Goal: Information Seeking & Learning: Learn about a topic

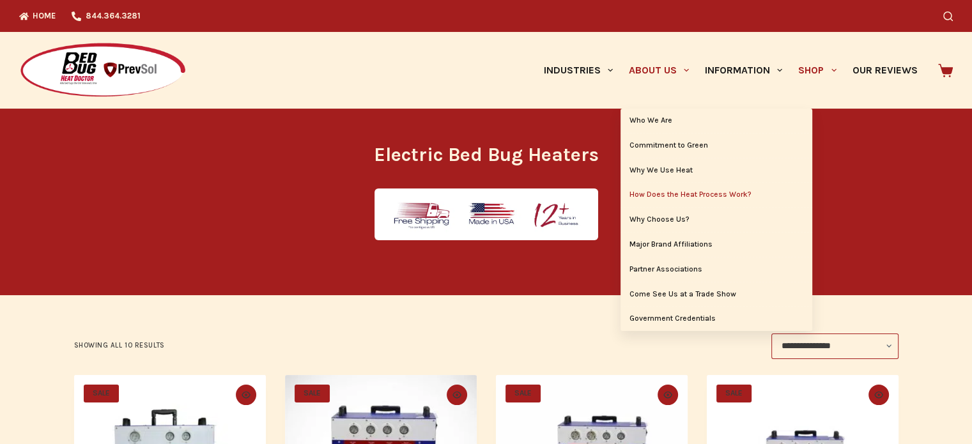
click at [673, 196] on link "How Does the Heat Process Work?" at bounding box center [717, 195] width 192 height 24
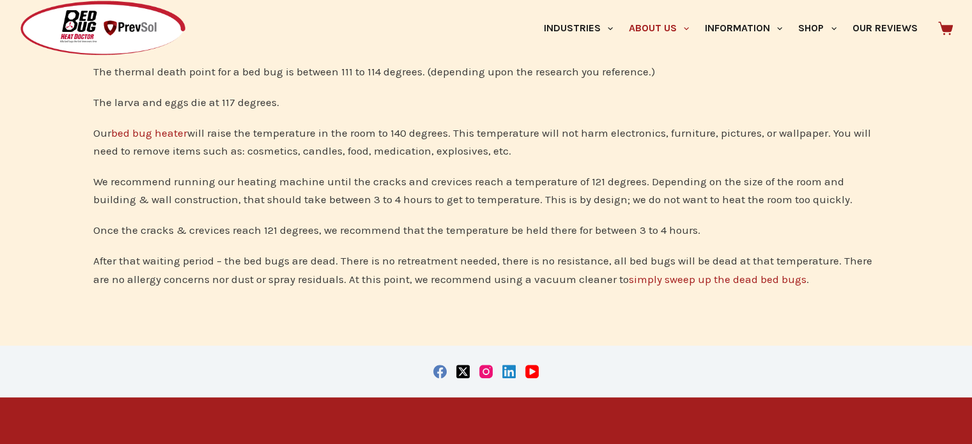
scroll to position [320, 0]
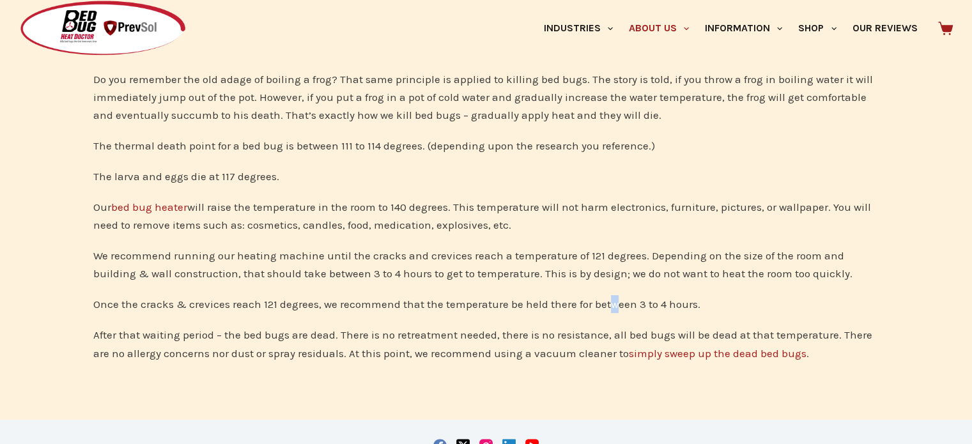
click at [563, 304] on div "Once the cracks & crevices reach 121 degrees, we recommend that the temperature…" at bounding box center [486, 304] width 786 height 18
click at [562, 304] on div "Once the cracks & crevices reach 121 degrees, we recommend that the temperature…" at bounding box center [486, 304] width 786 height 18
click at [561, 302] on div "Once the cracks & crevices reach 121 degrees, we recommend that the temperature…" at bounding box center [486, 304] width 786 height 18
click at [561, 299] on div "Once the cracks & crevices reach 121 degrees, we recommend that the temperature…" at bounding box center [486, 304] width 786 height 18
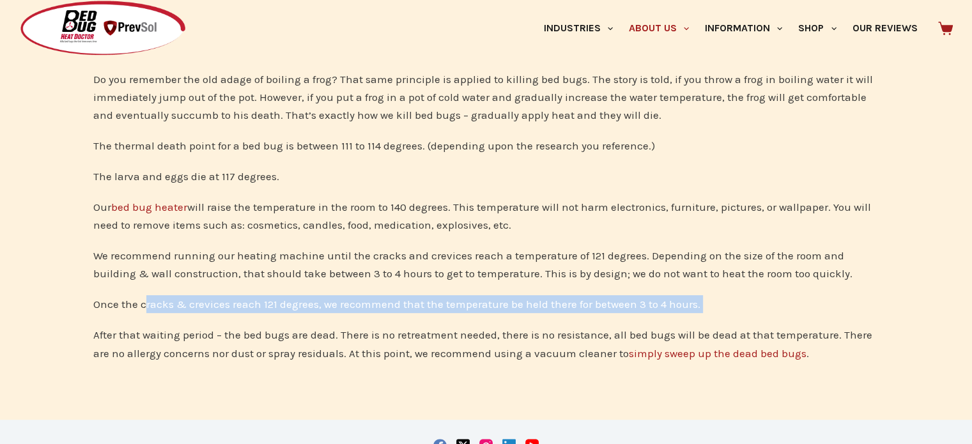
click at [561, 299] on div "Once the cracks & crevices reach 121 degrees, we recommend that the temperature…" at bounding box center [486, 304] width 786 height 18
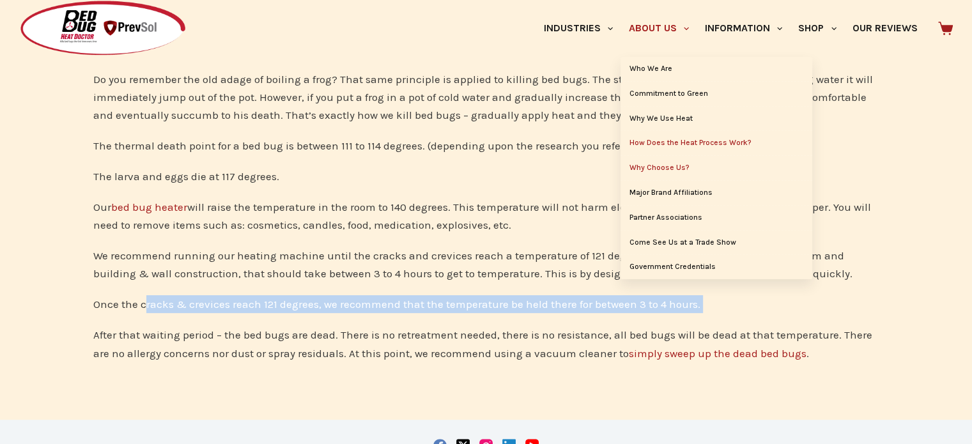
click at [680, 164] on link "Why Choose Us?" at bounding box center [717, 168] width 192 height 24
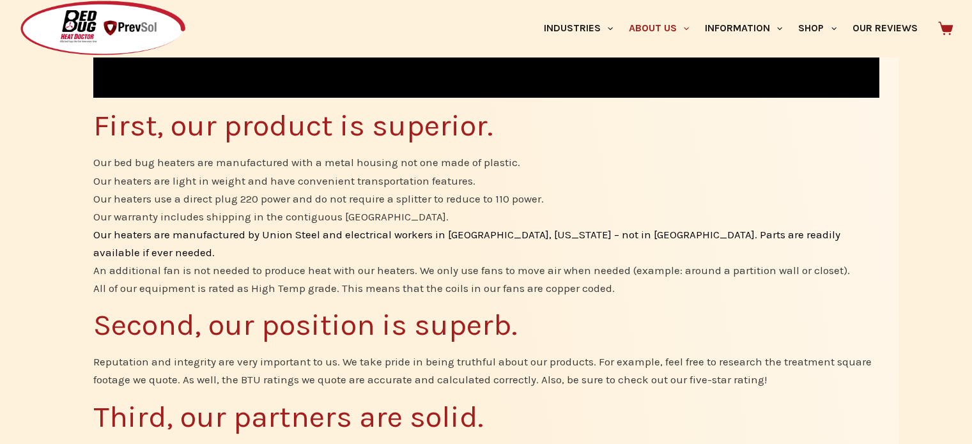
scroll to position [767, 0]
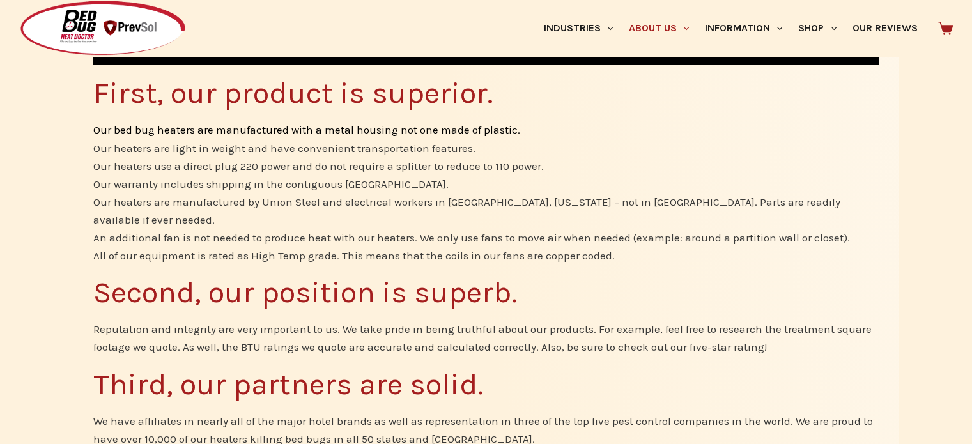
click at [121, 125] on span "Our bed bug heaters are manufactured with a metal housing not one made of plast…" at bounding box center [306, 130] width 427 height 18
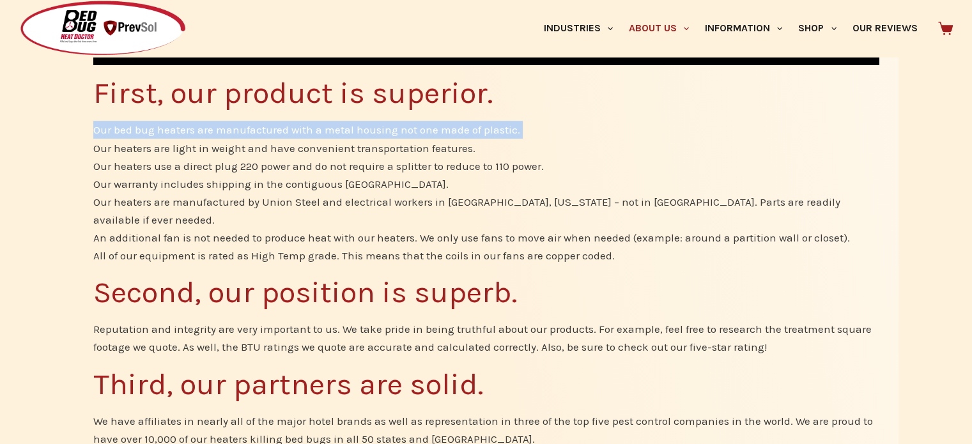
click at [121, 125] on span "Our bed bug heaters are manufactured with a metal housing not one made of plast…" at bounding box center [306, 130] width 427 height 18
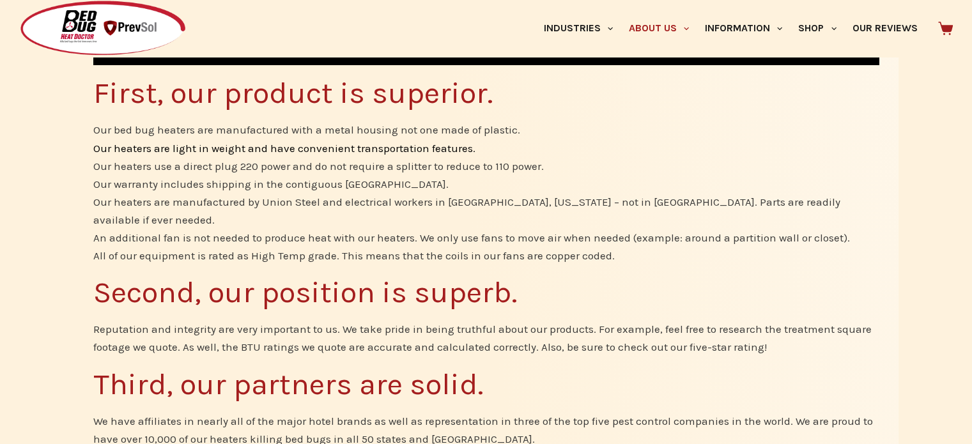
click at [133, 143] on span "Our heaters are light in weight and have convenient transportation features." at bounding box center [284, 148] width 382 height 18
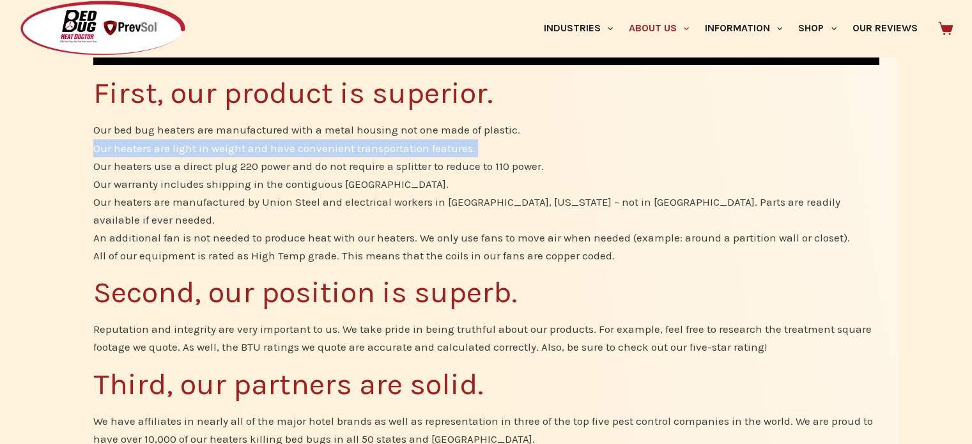
click at [133, 143] on span "Our heaters are light in weight and have convenient transportation features." at bounding box center [284, 148] width 382 height 18
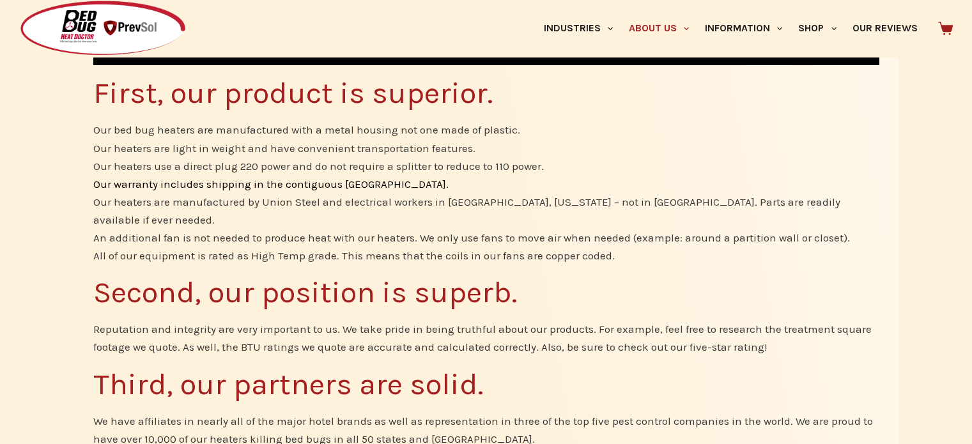
click at [233, 178] on span "Our warranty includes shipping in the contiguous US." at bounding box center [270, 184] width 355 height 18
click at [235, 173] on span "Our heaters use a direct plug 220 power and do not require a splitter to reduce…" at bounding box center [318, 166] width 451 height 18
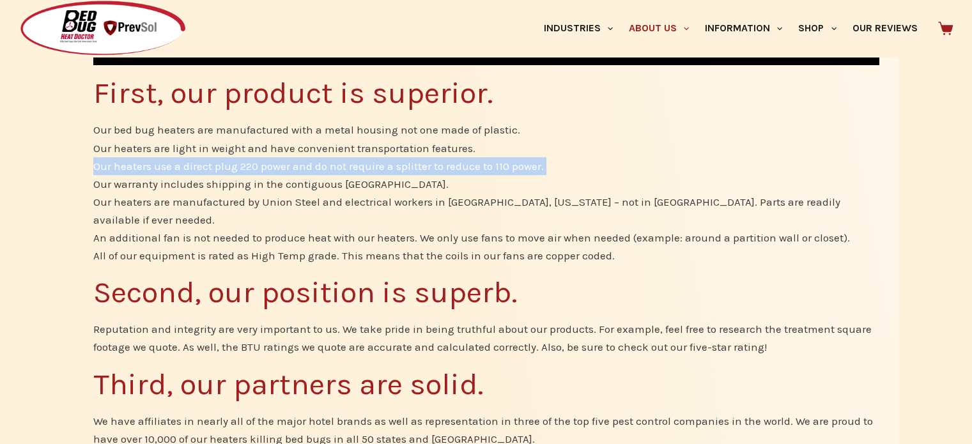
click at [235, 173] on span "Our heaters use a direct plug 220 power and do not require a splitter to reduce…" at bounding box center [318, 166] width 451 height 18
click at [232, 180] on span "Our warranty includes shipping in the contiguous US." at bounding box center [270, 184] width 355 height 18
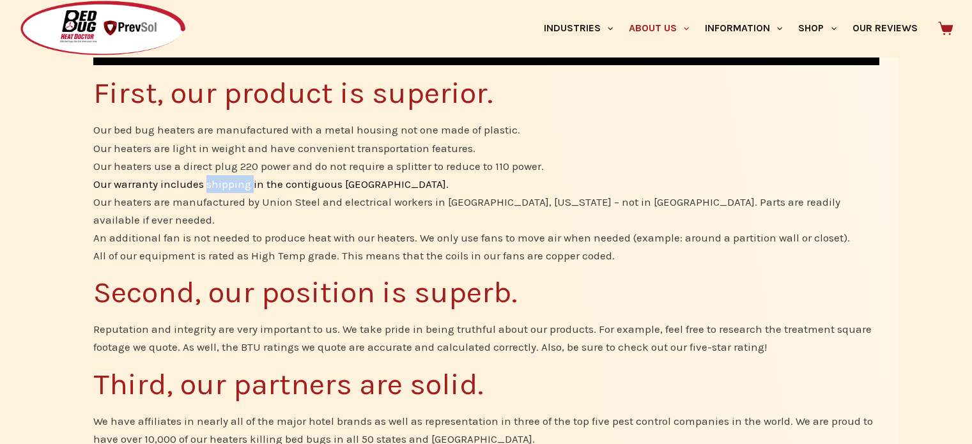
click at [232, 180] on span "Our warranty includes shipping in the contiguous US." at bounding box center [270, 184] width 355 height 18
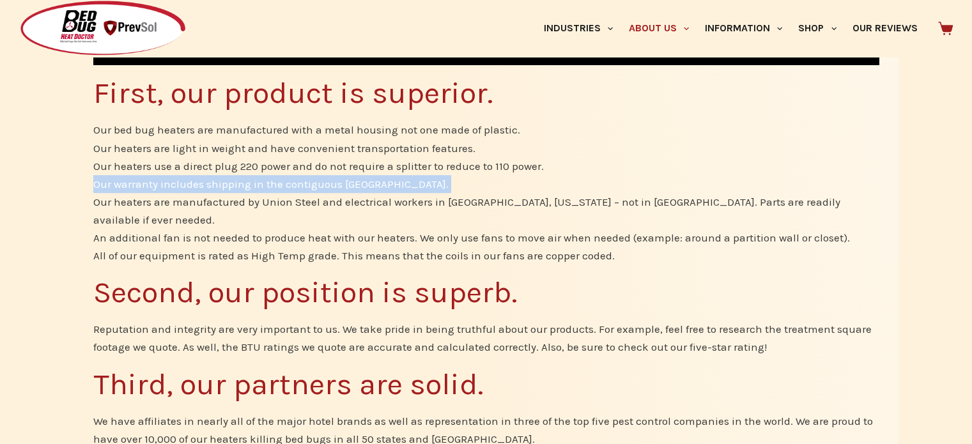
click at [232, 180] on span "Our warranty includes shipping in the contiguous US." at bounding box center [270, 184] width 355 height 18
click at [226, 193] on span "Our heaters are manufactured by Union Steel and electrical workers in Pittsburg…" at bounding box center [486, 211] width 786 height 36
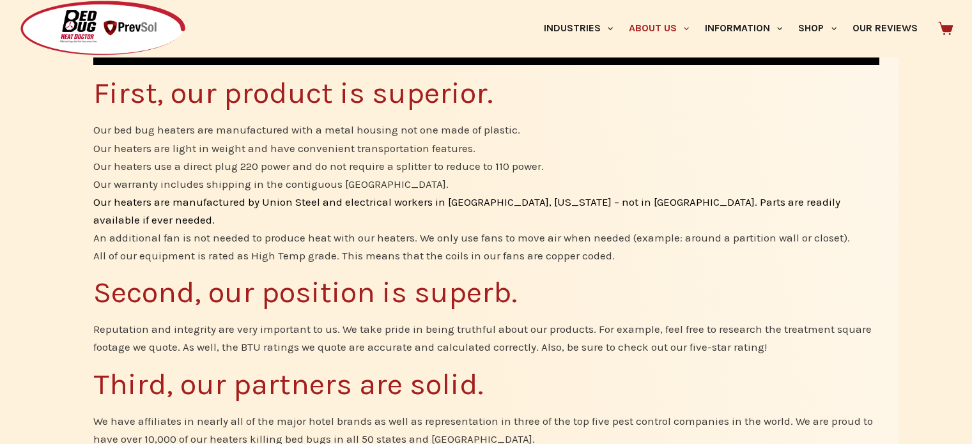
click at [222, 199] on span "Our heaters are manufactured by Union Steel and electrical workers in Pittsburg…" at bounding box center [486, 211] width 786 height 36
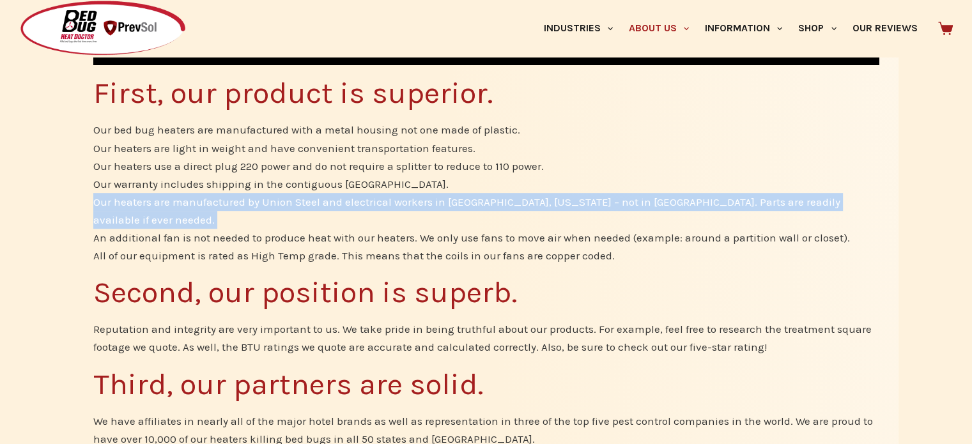
click at [222, 199] on span "Our heaters are manufactured by Union Steel and electrical workers in Pittsburg…" at bounding box center [486, 211] width 786 height 36
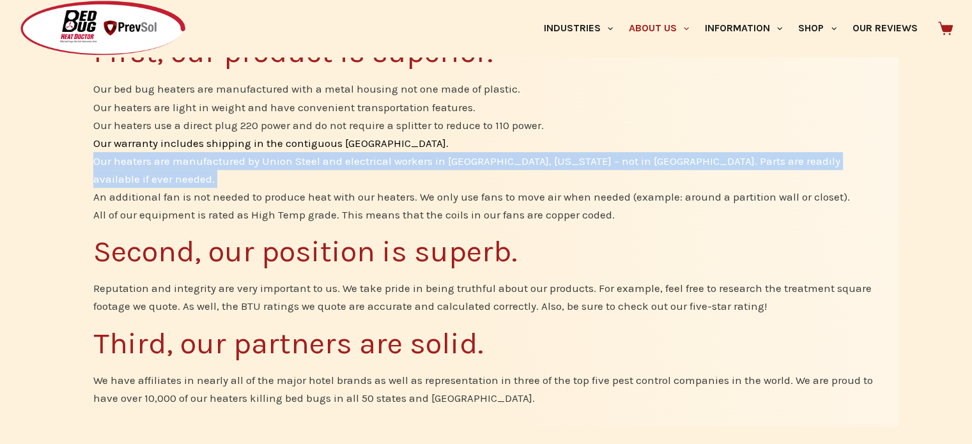
scroll to position [831, 0]
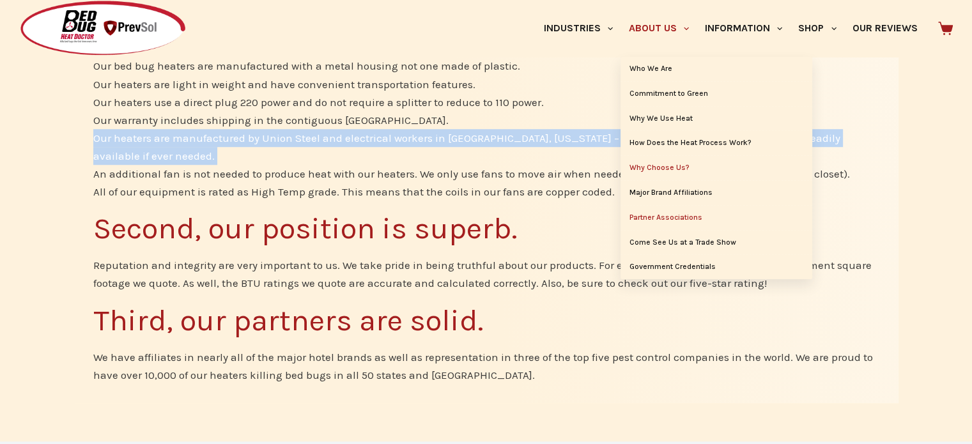
click at [696, 217] on link "Partner Associations" at bounding box center [717, 218] width 192 height 24
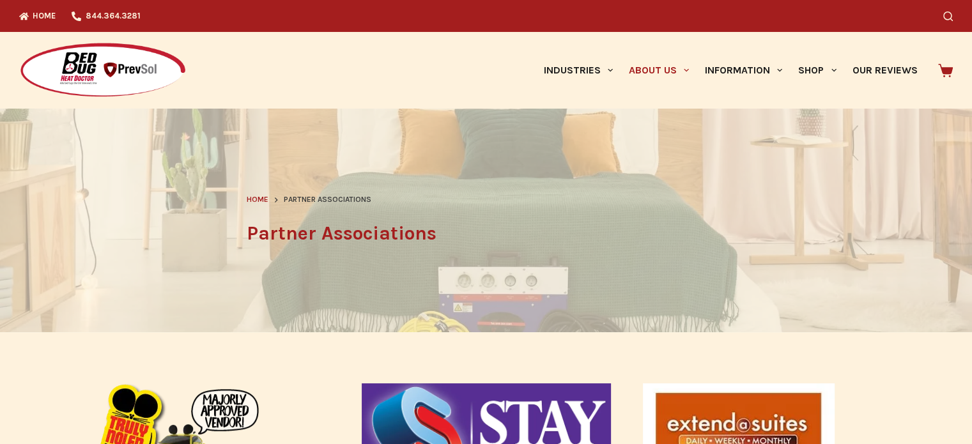
click at [510, 53] on div "Industries Hospitality Bed & Breakfasts Extended Stays Hotels Inns Lodge Motels…" at bounding box center [657, 70] width 592 height 77
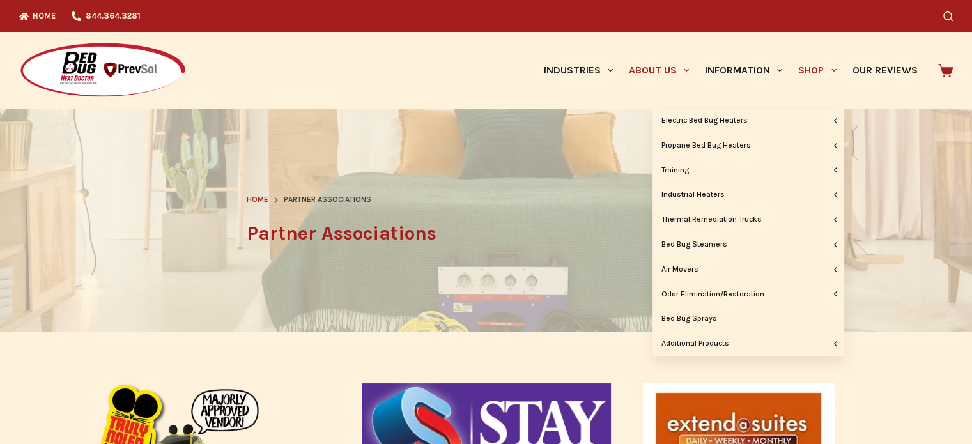
click at [812, 76] on link "Shop" at bounding box center [818, 70] width 54 height 77
click at [813, 74] on link "Shop" at bounding box center [818, 70] width 54 height 77
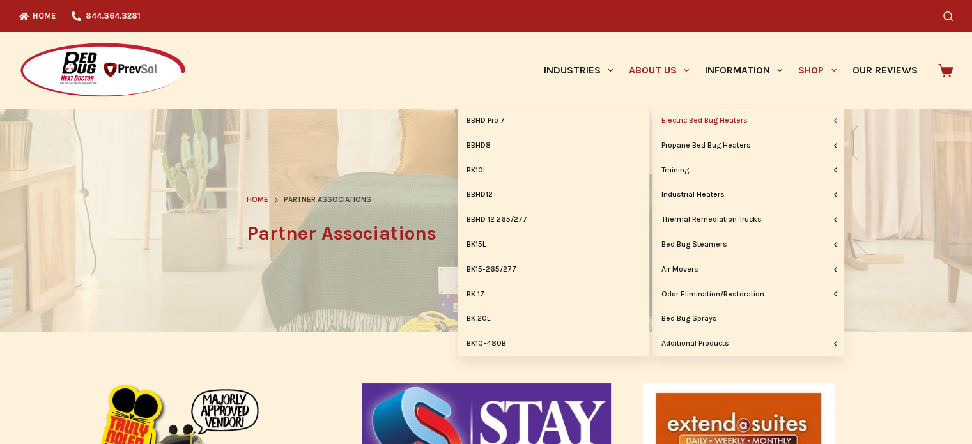
click at [797, 128] on link "Electric Bed Bug Heaters" at bounding box center [749, 121] width 192 height 24
